Goal: Task Accomplishment & Management: Manage account settings

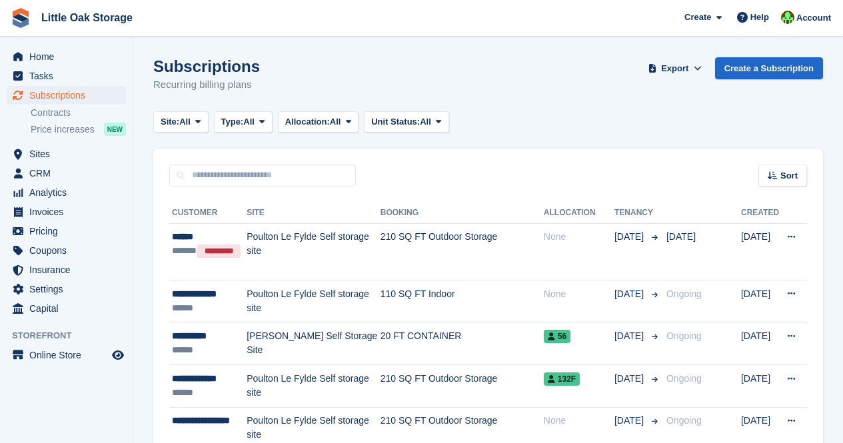
scroll to position [34, 0]
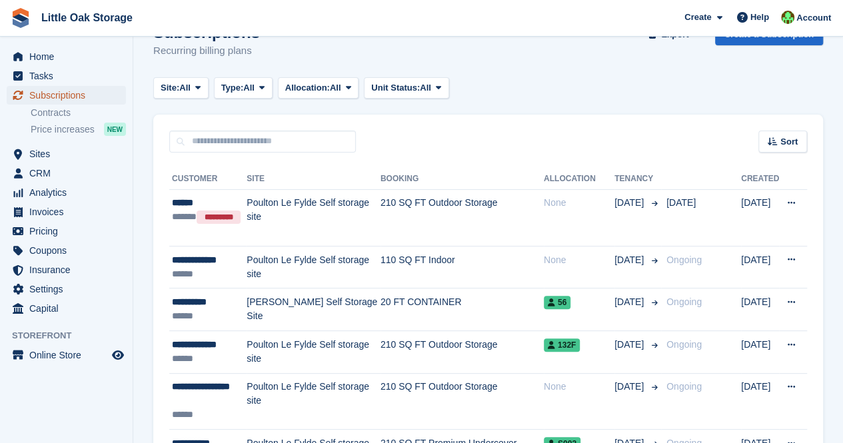
click at [71, 90] on span "Subscriptions" at bounding box center [69, 95] width 80 height 19
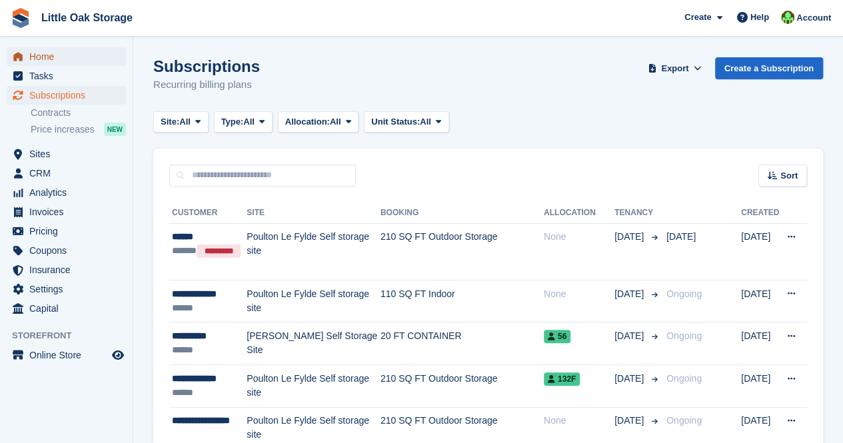
click at [66, 51] on span "Home" at bounding box center [69, 56] width 80 height 19
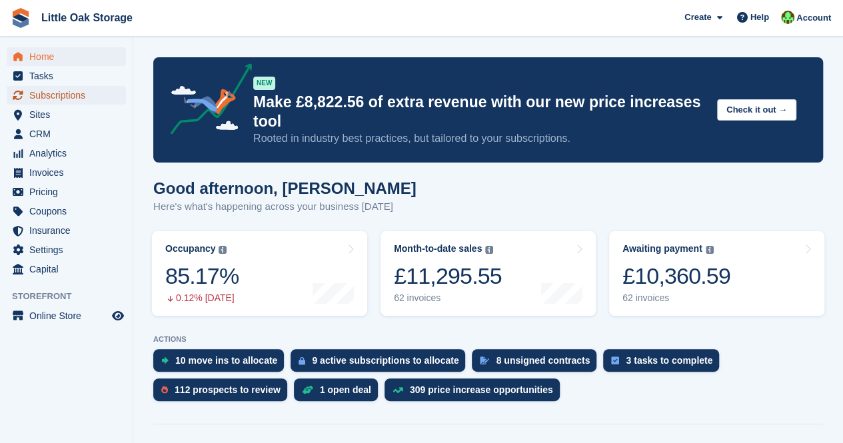
click at [71, 101] on span "Subscriptions" at bounding box center [69, 95] width 80 height 19
